Goal: Information Seeking & Learning: Learn about a topic

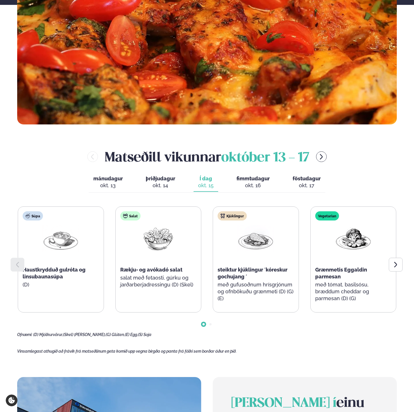
scroll to position [229, 0]
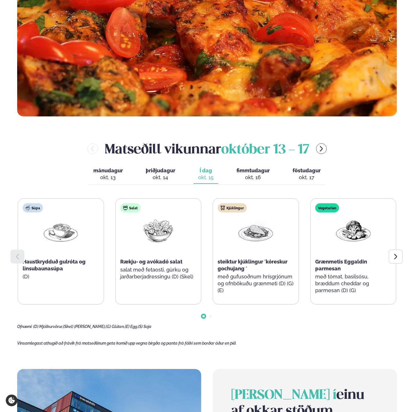
click at [324, 324] on div "Súpa Haustkrydduð gulróta og linsubaunasúpa (D) Salat Rækju- og avókadó salat s…" at bounding box center [207, 263] width 380 height 131
click at [400, 254] on div at bounding box center [396, 257] width 14 height 14
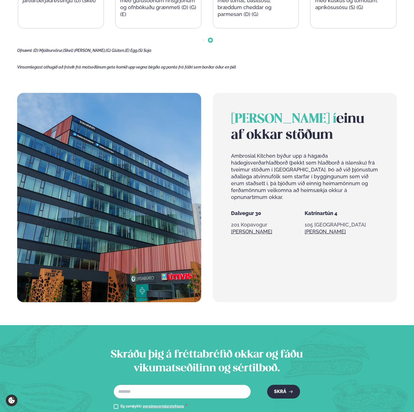
scroll to position [544, 0]
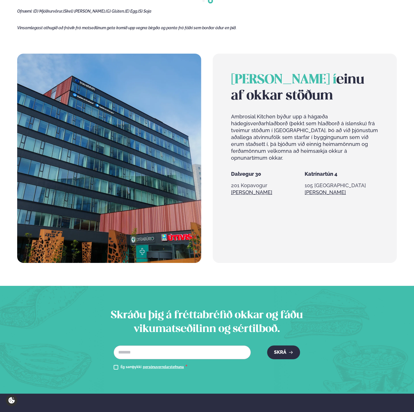
click at [161, 366] on link "persónuverndarstefnuna" at bounding box center [163, 367] width 41 height 5
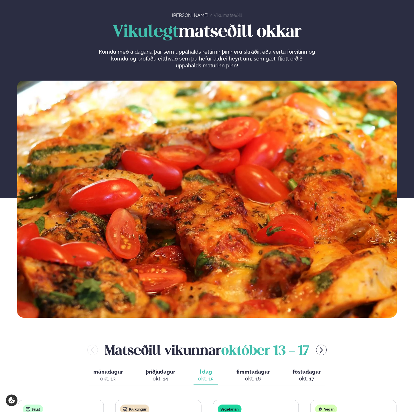
scroll to position [143, 0]
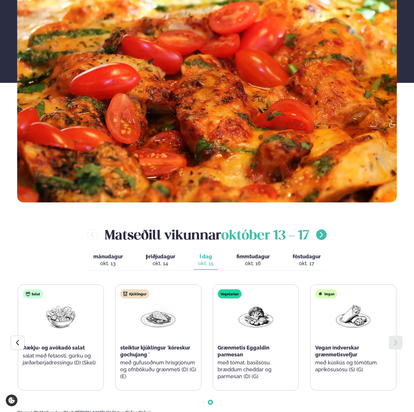
click at [325, 233] on icon "menu-btn-right" at bounding box center [321, 234] width 7 height 7
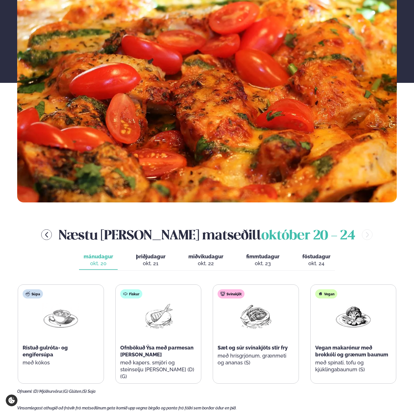
click at [152, 256] on span "þriðjudagur" at bounding box center [151, 256] width 30 height 6
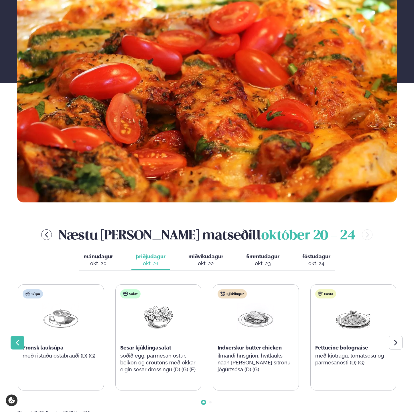
click at [17, 349] on div at bounding box center [18, 342] width 14 height 14
click at [87, 232] on div "Næstu viku matseðill október 20 - 24" at bounding box center [207, 234] width 380 height 19
click at [50, 236] on icon "menu-btn-left" at bounding box center [46, 234] width 7 height 7
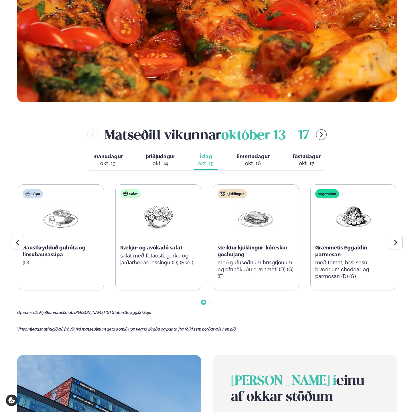
scroll to position [258, 0]
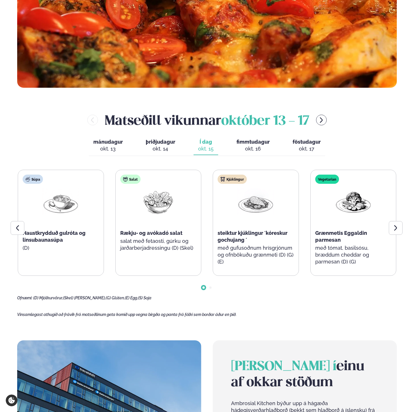
click at [113, 329] on main "Heim / Vikumatseðill Vikulegt matseðill okkar Komdu með á dagana þar sem uppáha…" at bounding box center [207, 211] width 414 height 938
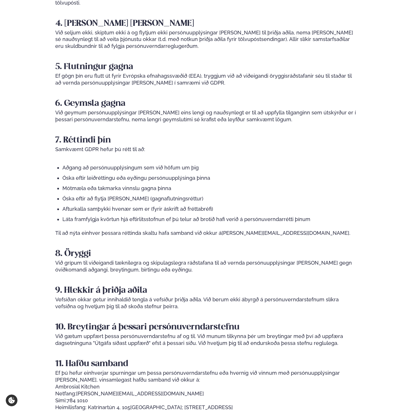
scroll to position [516, 0]
